Goal: Transaction & Acquisition: Purchase product/service

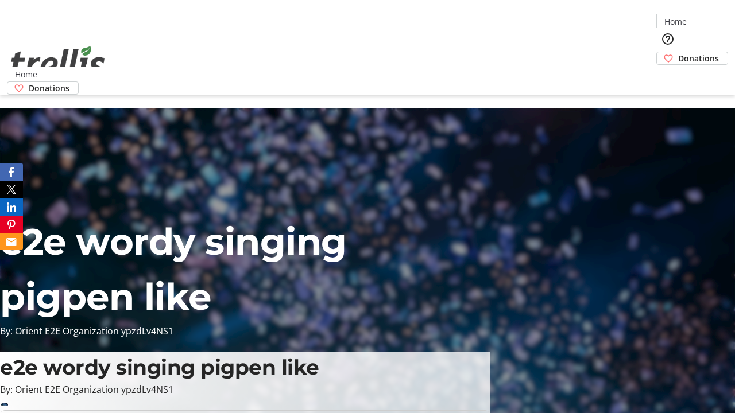
click at [678, 52] on span "Donations" at bounding box center [698, 58] width 41 height 12
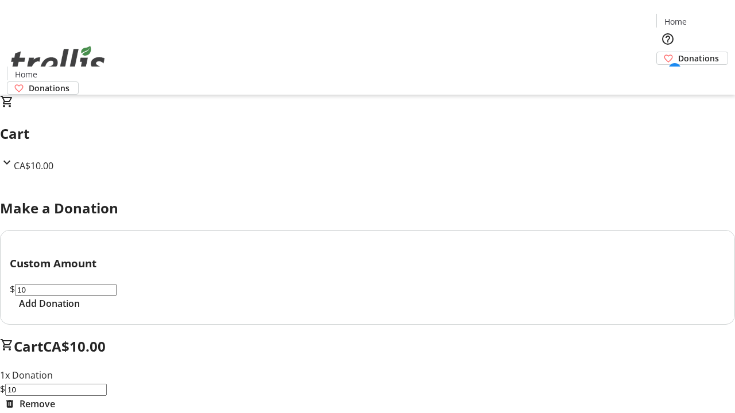
select select "CA"
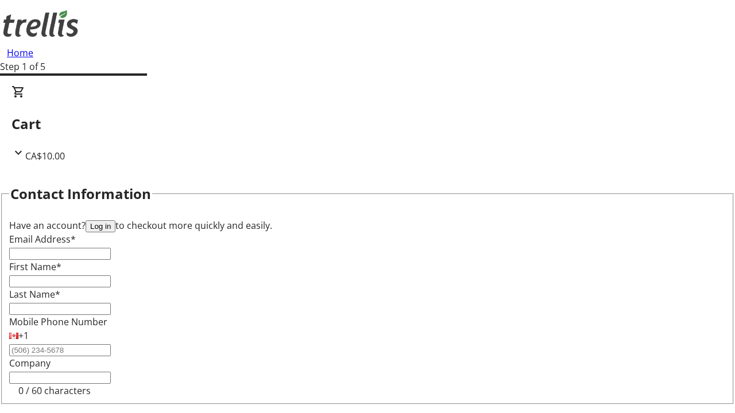
click at [115, 220] on button "Log in" at bounding box center [101, 226] width 30 height 12
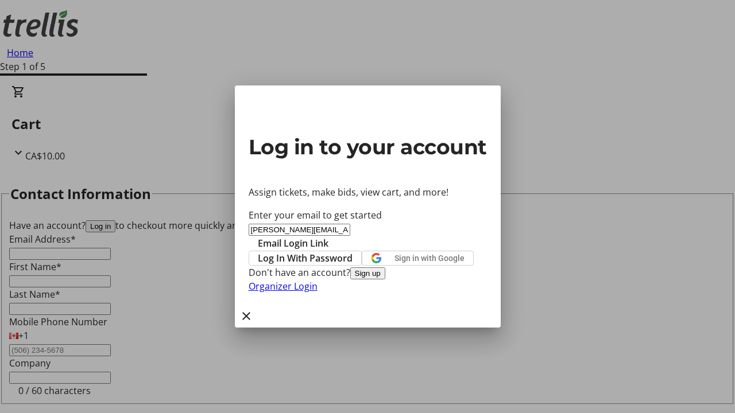
type input "[PERSON_NAME][EMAIL_ADDRESS][DOMAIN_NAME]"
click at [328, 237] on span "Email Login Link" at bounding box center [293, 244] width 71 height 14
